Goal: Ask a question

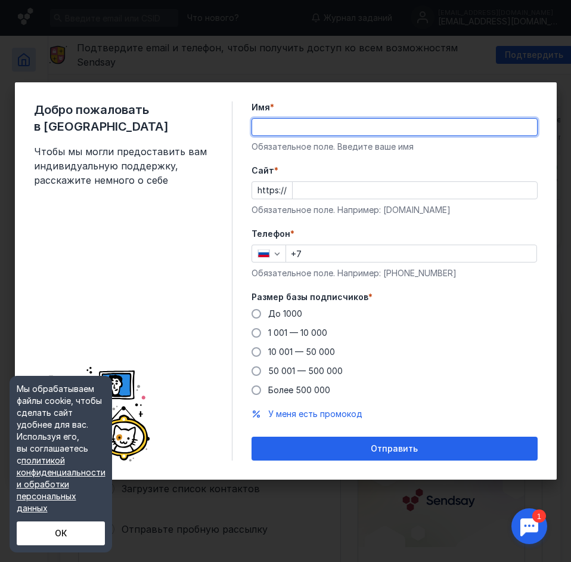
click at [268, 123] on input "Имя *" at bounding box center [394, 127] width 285 height 17
type input "Dthf"
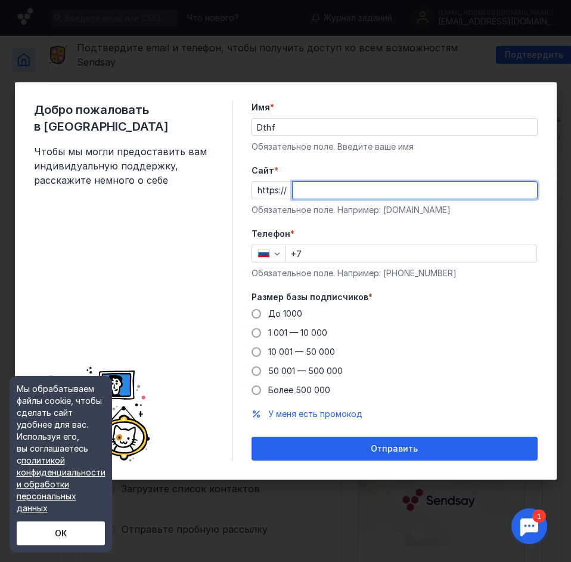
click at [295, 190] on input "Cайт *" at bounding box center [415, 190] width 244 height 17
type input "[DOMAIN_NAME]"
click at [256, 314] on span at bounding box center [257, 314] width 10 height 10
click at [0, 0] on input "До 1000" at bounding box center [0, 0] width 0 height 0
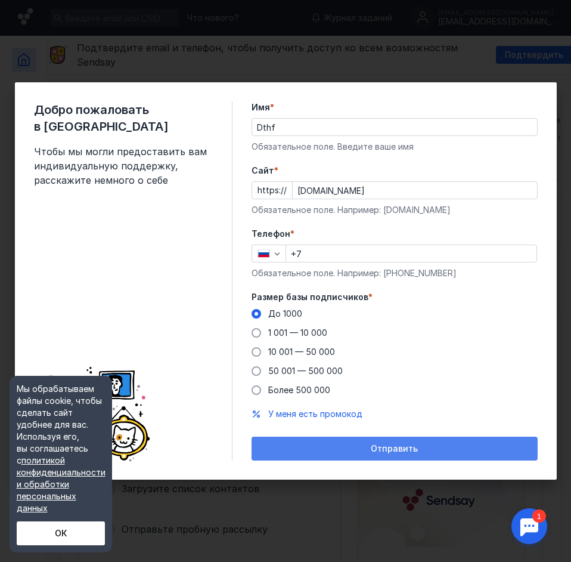
click at [392, 453] on span "Отправить" at bounding box center [394, 449] width 47 height 10
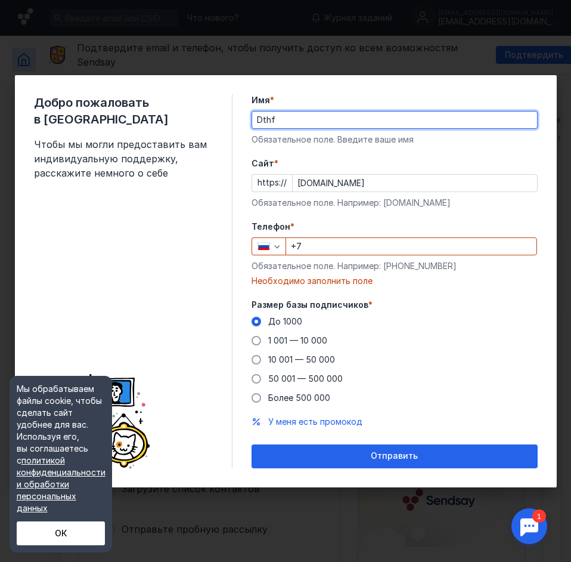
drag, startPoint x: 275, startPoint y: 118, endPoint x: 250, endPoint y: 119, distance: 25.0
click at [250, 119] on div "Добро пожаловать в Sendsay Чтобы мы могли предоставить вам индивидуальную подде…" at bounding box center [286, 281] width 542 height 412
type input "Вера"
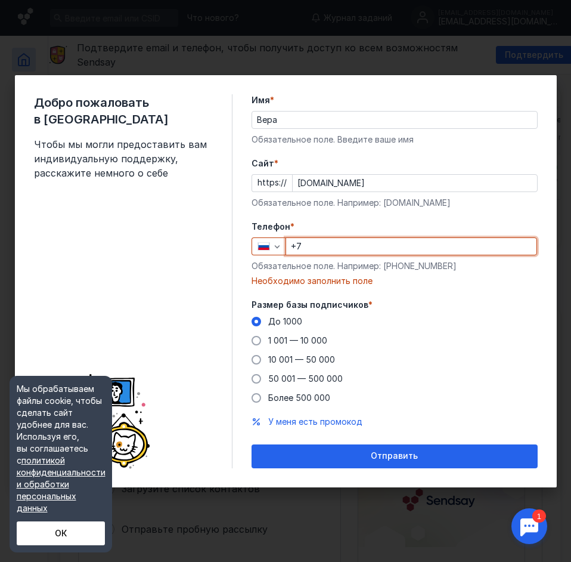
click at [305, 245] on input "+7" at bounding box center [411, 246] width 250 height 17
type input "[PHONE_NUMBER]"
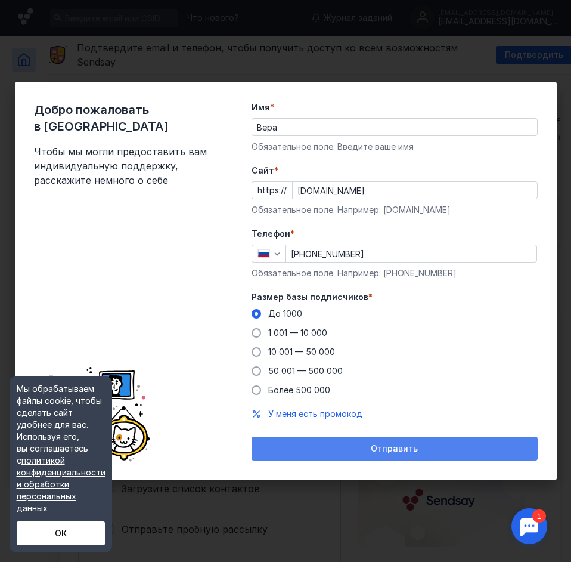
click at [407, 448] on span "Отправить" at bounding box center [394, 449] width 47 height 10
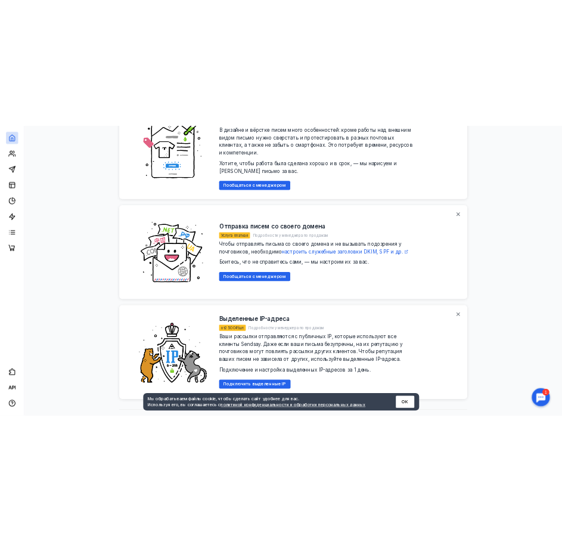
scroll to position [1416, 0]
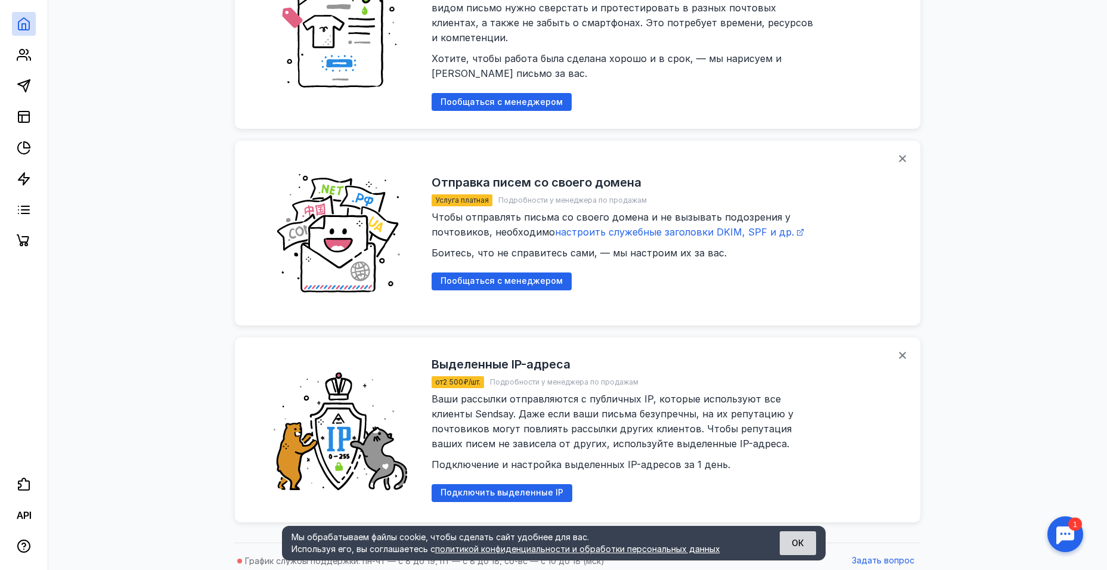
click at [566, 544] on button "ОК" at bounding box center [798, 543] width 36 height 24
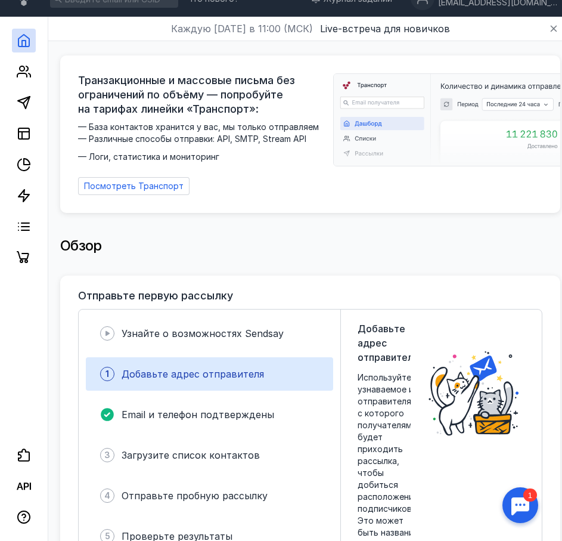
scroll to position [0, 0]
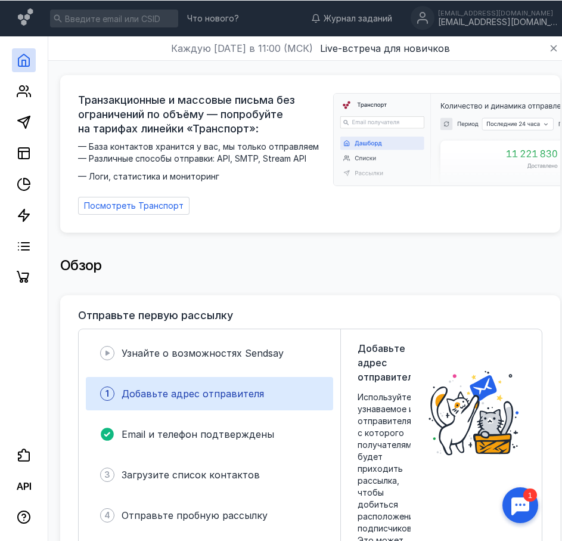
click at [528, 503] on div at bounding box center [520, 505] width 37 height 37
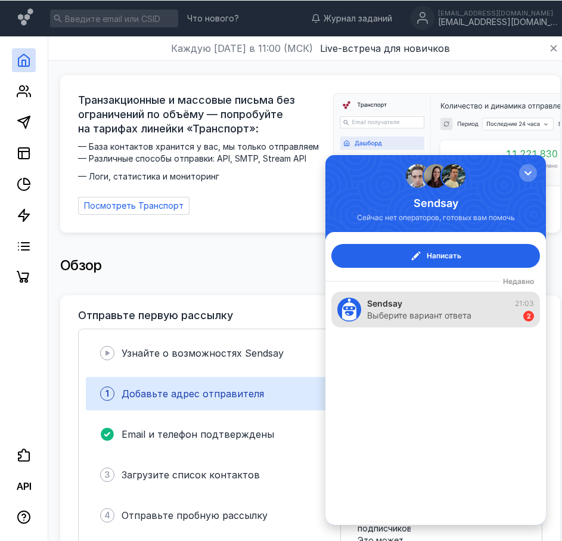
click at [435, 317] on div "Выберите вариант ответа" at bounding box center [419, 315] width 104 height 12
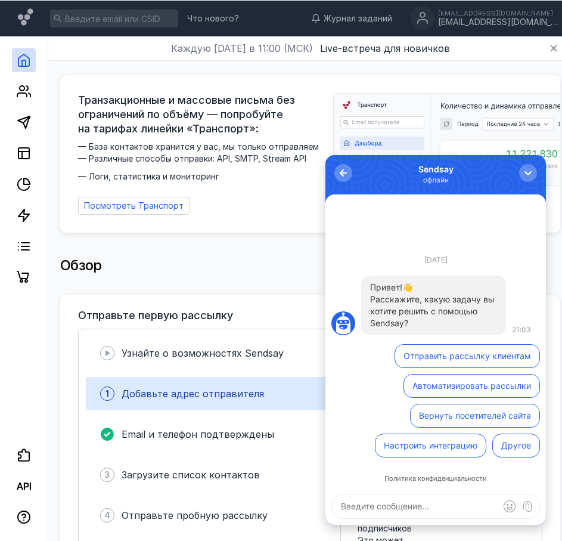
click at [350, 504] on textarea at bounding box center [435, 506] width 207 height 24
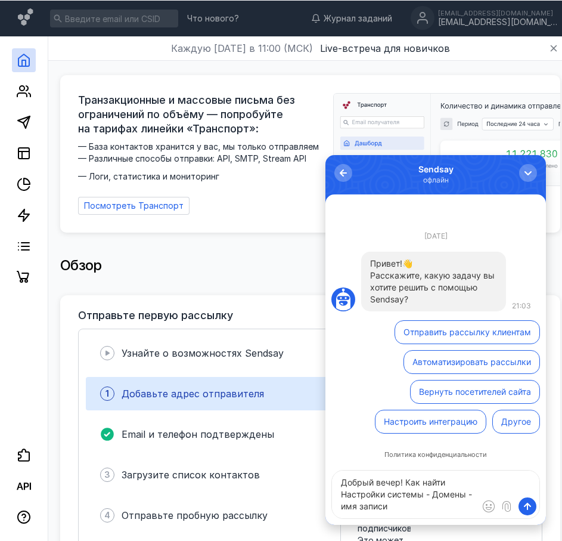
type textarea "Добрый вечер! Как найти Настройки системы - Домены - имя записи?"
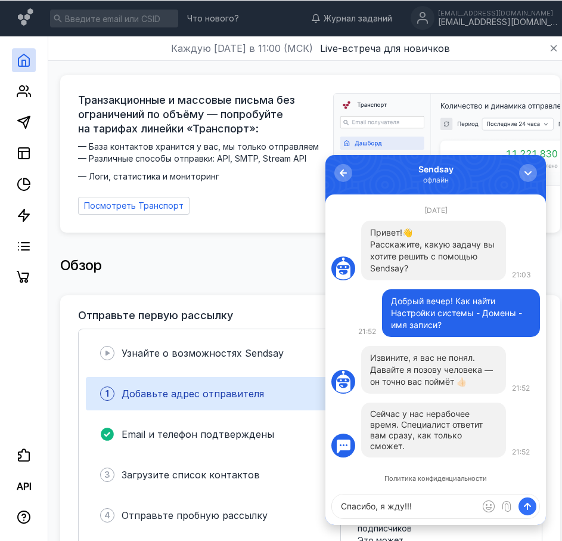
type textarea "Спасибо, я жду!!!"
click at [529, 511] on span "submit" at bounding box center [528, 506] width 12 height 12
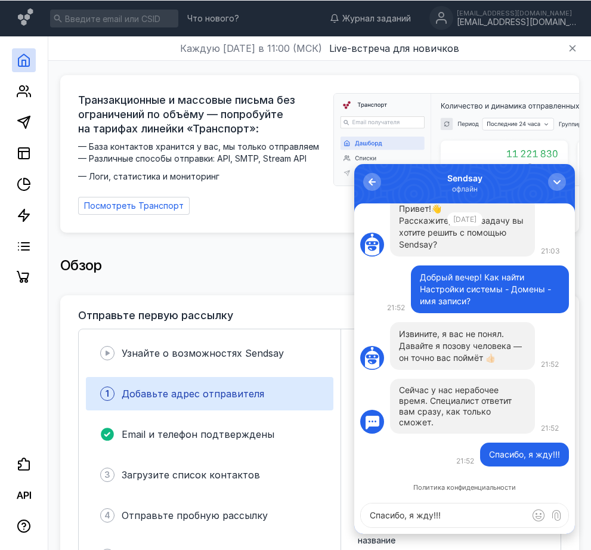
click at [389, 515] on textarea "Спасибо, я жду!!!" at bounding box center [464, 515] width 207 height 24
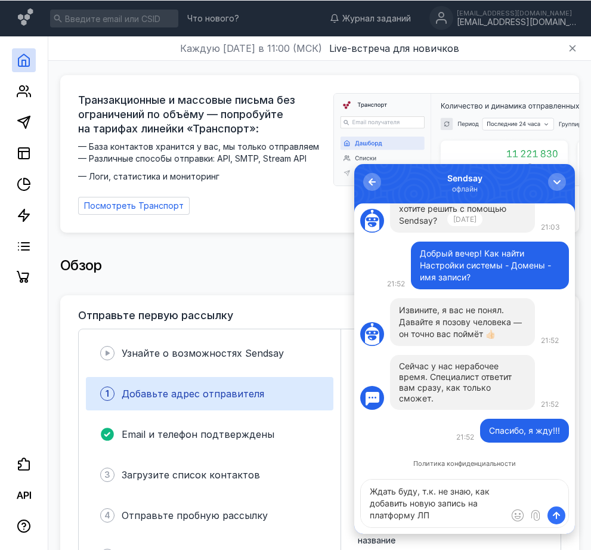
type textarea "Ждать буду, т.к. не знаю, как добавить новую запись на платформу ЛП"
click at [553, 517] on span "submit" at bounding box center [556, 515] width 12 height 12
